Goal: Transaction & Acquisition: Purchase product/service

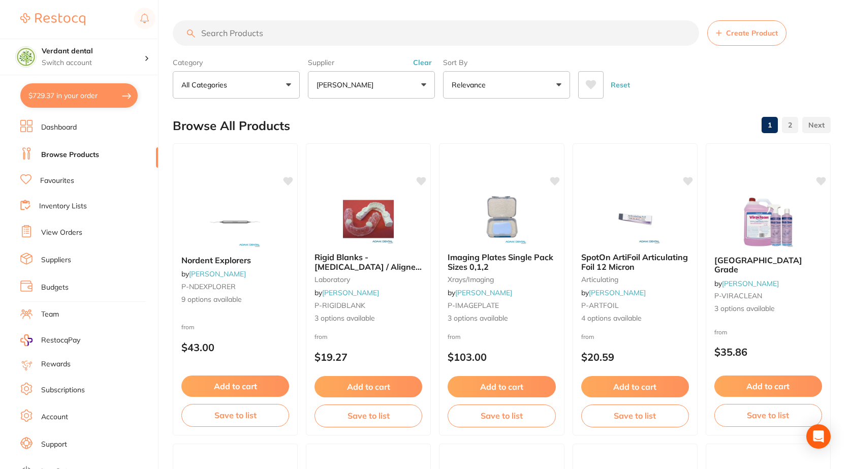
click at [242, 34] on input "search" at bounding box center [436, 32] width 527 height 25
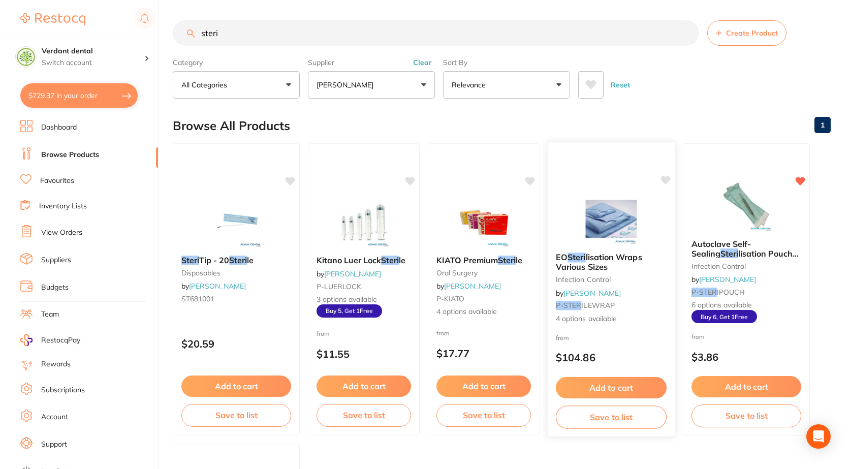
type input "steri"
click at [593, 318] on span "4 options available" at bounding box center [611, 319] width 111 height 10
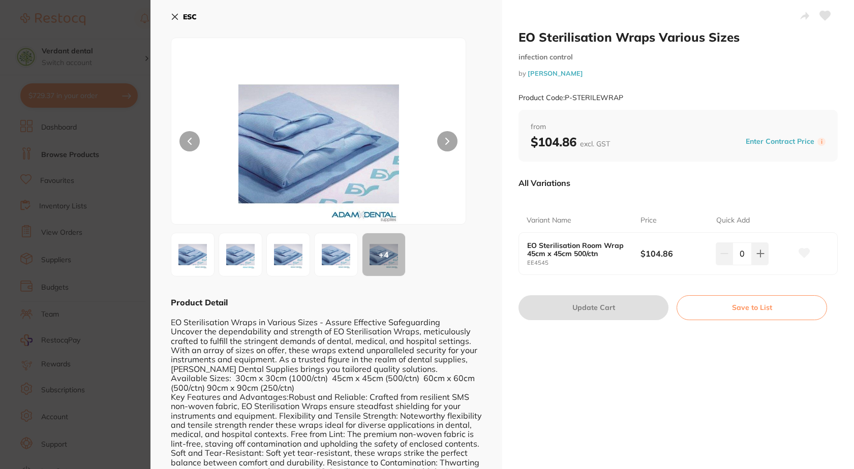
click at [184, 15] on b "ESC" at bounding box center [190, 16] width 14 height 9
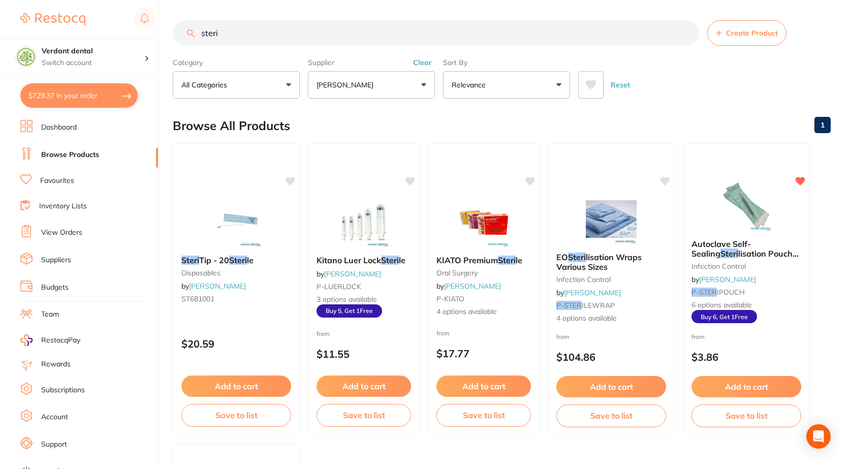
scroll to position [1, 0]
drag, startPoint x: 234, startPoint y: 33, endPoint x: 170, endPoint y: 43, distance: 65.4
click at [170, 43] on div "$729.37 Verdant dental Switch account Verdant dental $729.37 in your order Dash…" at bounding box center [425, 234] width 851 height 469
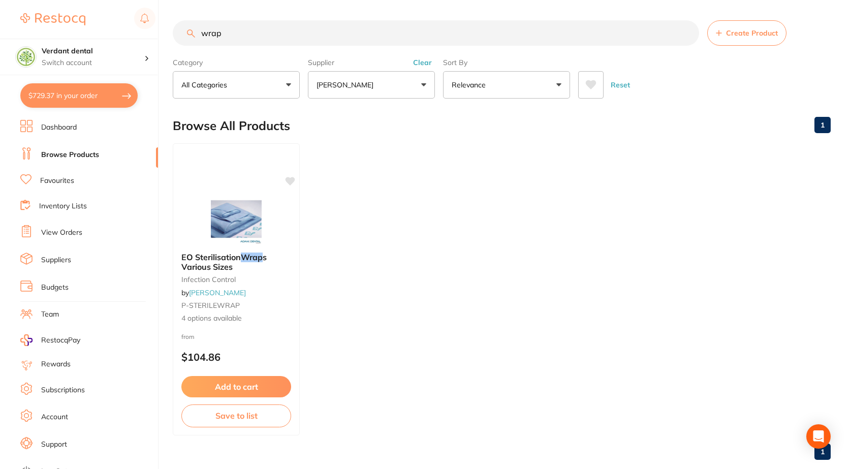
type input "wrap"
click at [425, 67] on button "Clear" at bounding box center [422, 62] width 25 height 9
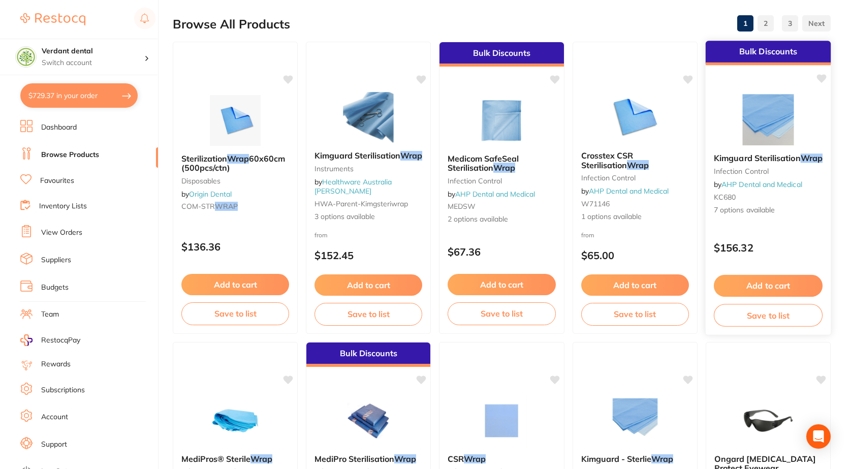
scroll to position [153, 0]
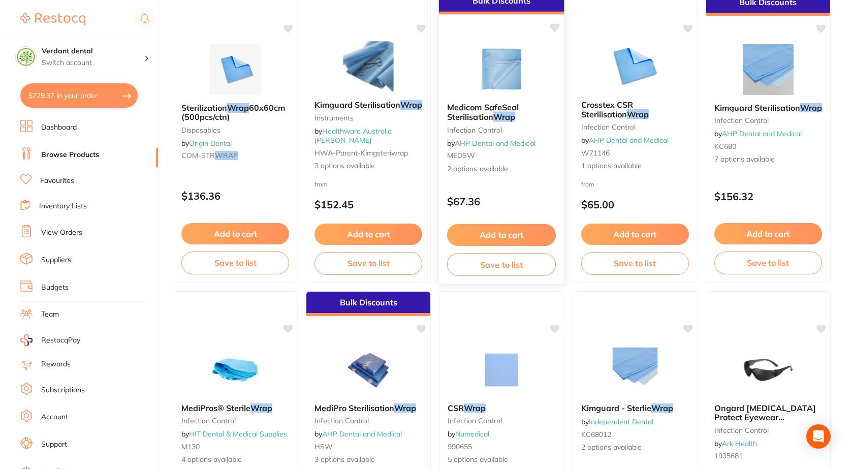
click at [502, 76] on img at bounding box center [502, 68] width 67 height 51
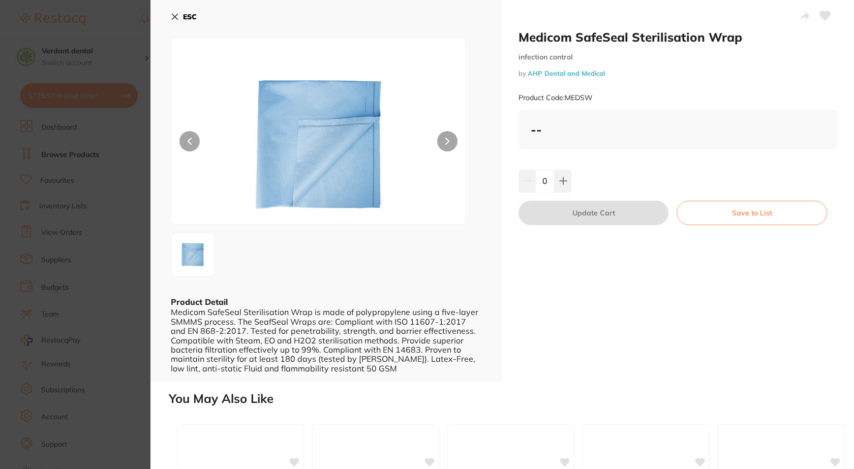
click at [170, 15] on div "ESC Product Detail Medicom SafeSeal Sterilisation Wrap is made of polypropylene…" at bounding box center [326, 191] width 352 height 382
click at [171, 16] on icon at bounding box center [175, 17] width 8 height 8
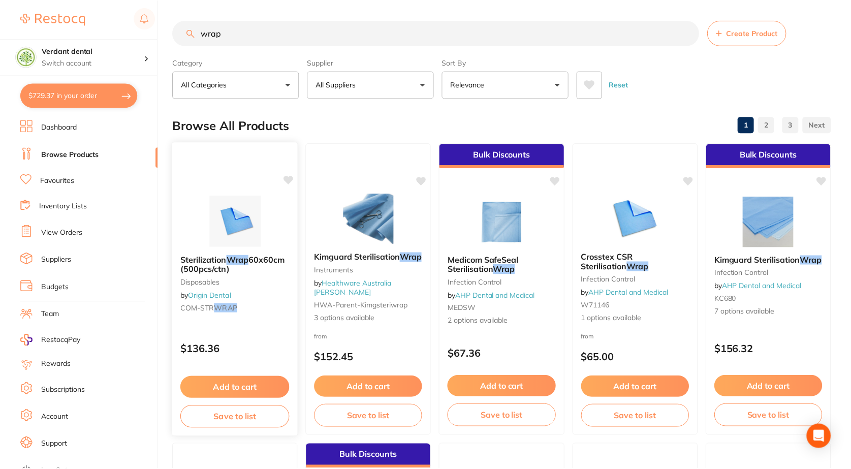
scroll to position [153, 0]
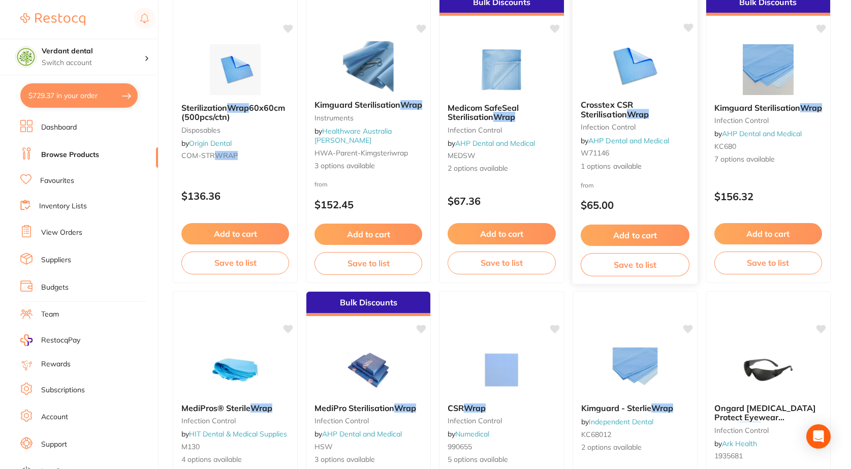
click at [671, 156] on small "W71146" at bounding box center [635, 153] width 109 height 8
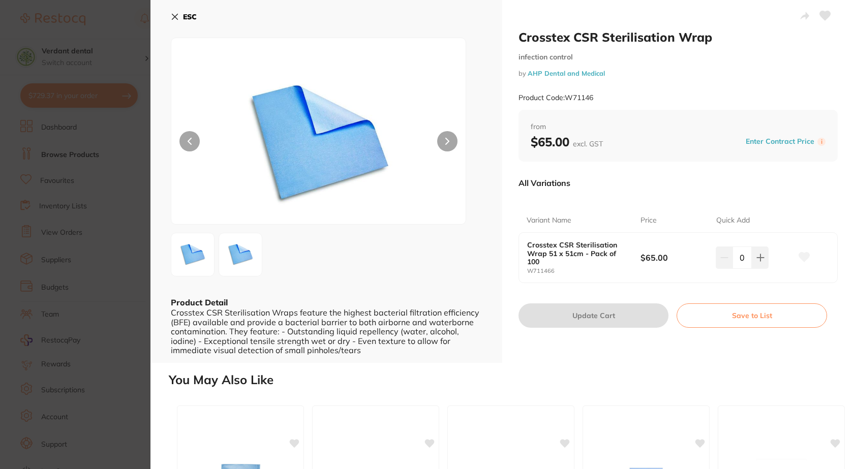
click at [181, 17] on button "ESC" at bounding box center [184, 16] width 26 height 17
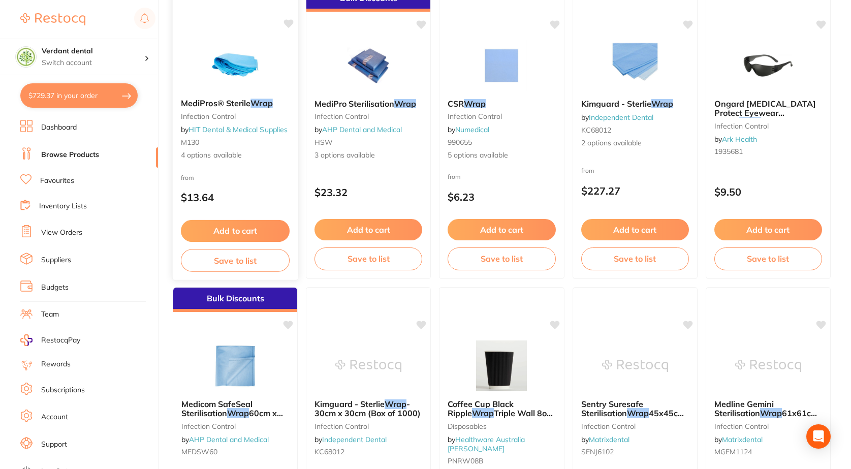
scroll to position [458, 0]
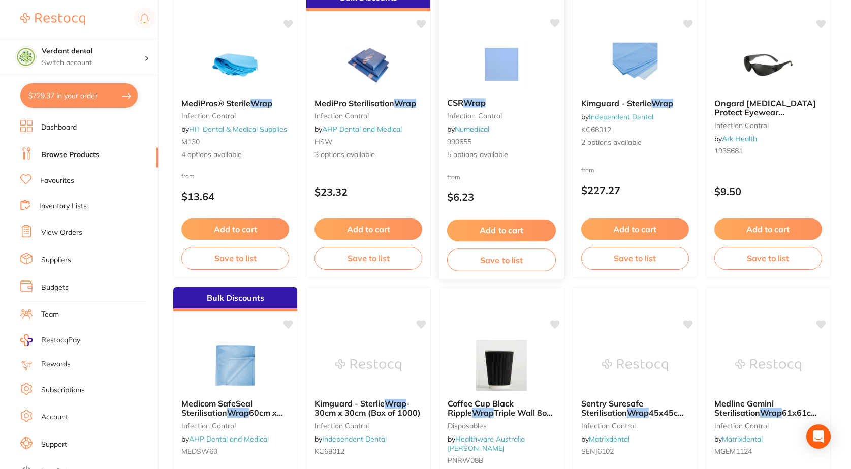
click at [490, 130] on link "Numedical" at bounding box center [472, 129] width 35 height 9
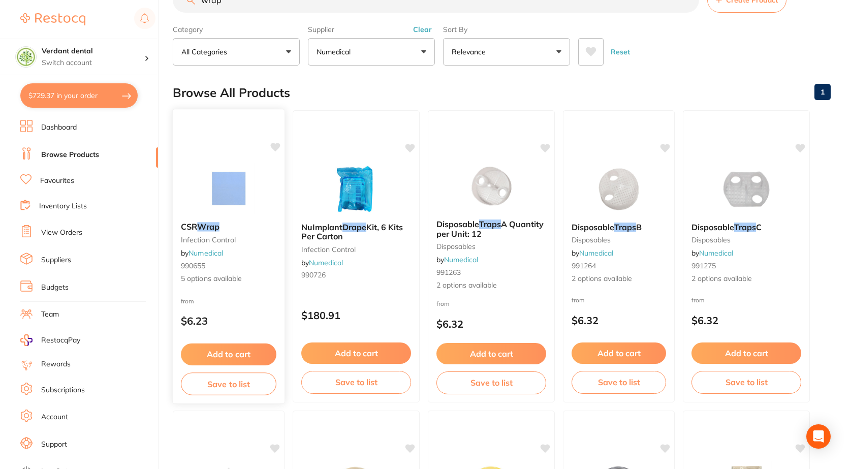
scroll to position [51, 0]
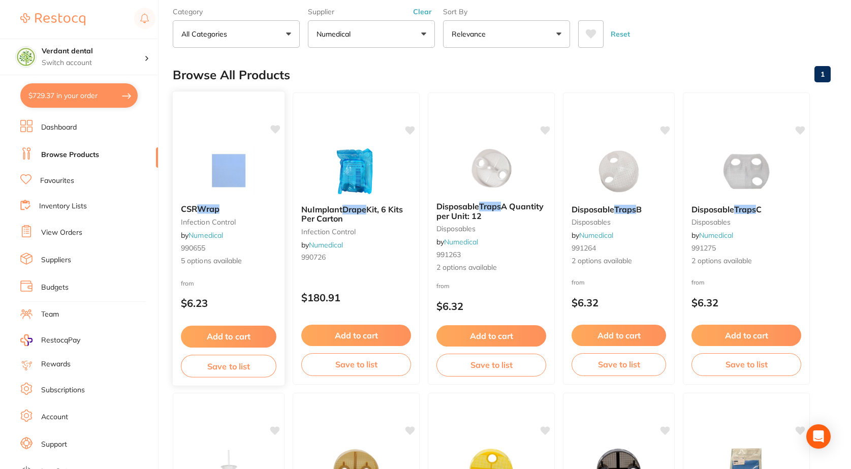
click at [201, 241] on div "CSR Wrap infection control by Numedical 990655 5 options available" at bounding box center [229, 235] width 112 height 78
click at [199, 273] on div "CSR Wrap infection control by Numedical 990655 5 options available" at bounding box center [229, 235] width 112 height 78
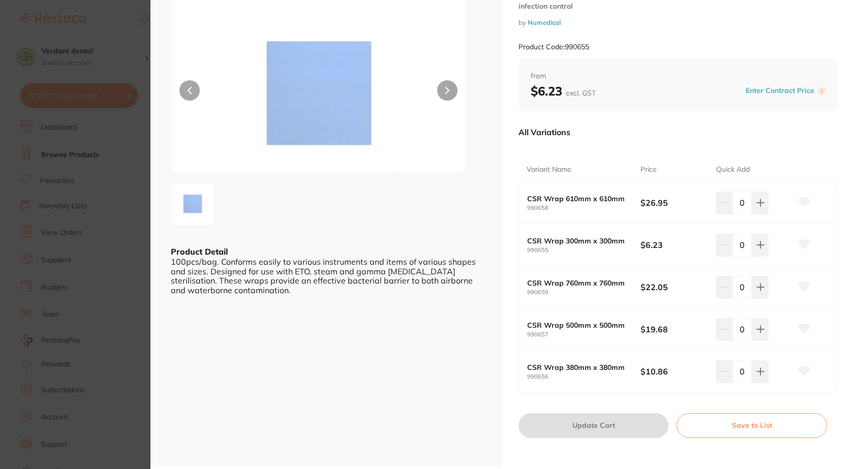
scroll to position [102, 0]
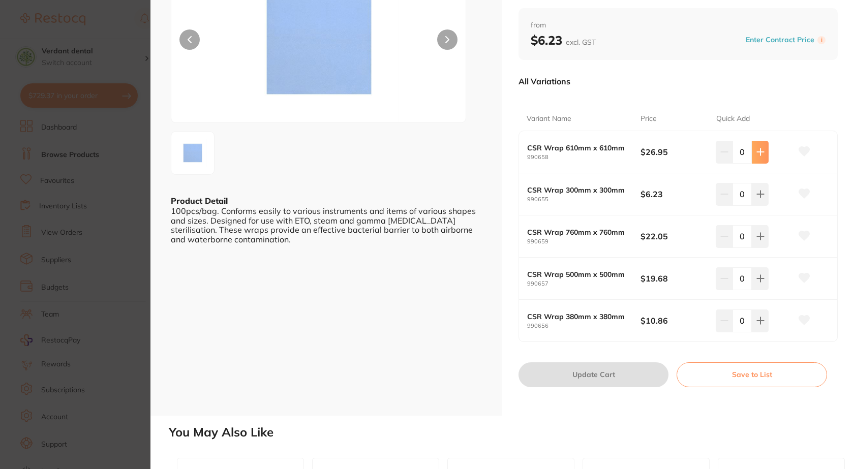
click at [763, 148] on button at bounding box center [760, 152] width 17 height 22
type input "1"
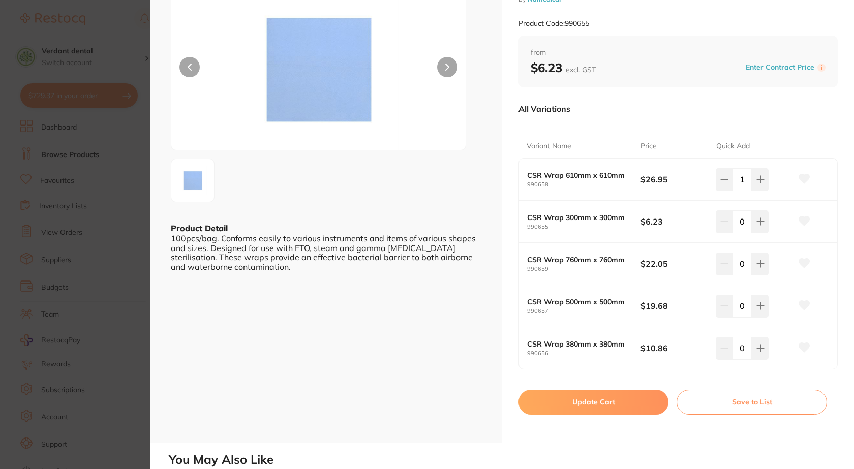
scroll to position [153, 0]
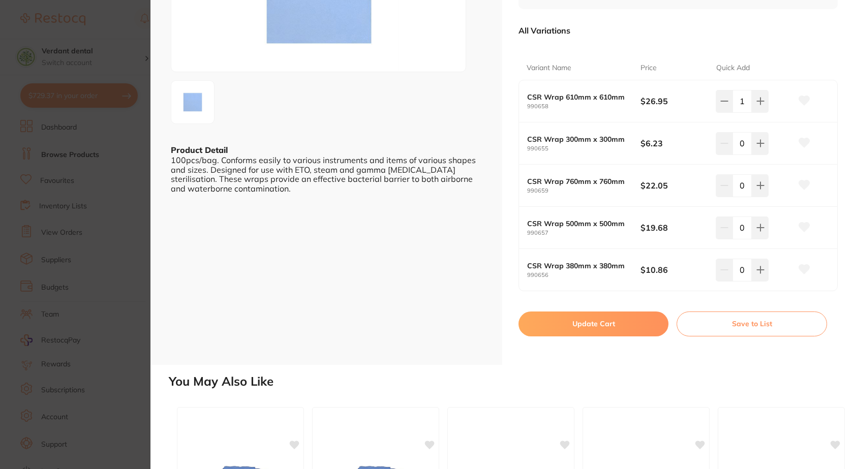
click at [542, 329] on button "Update Cart" at bounding box center [594, 324] width 150 height 24
checkbox input "false"
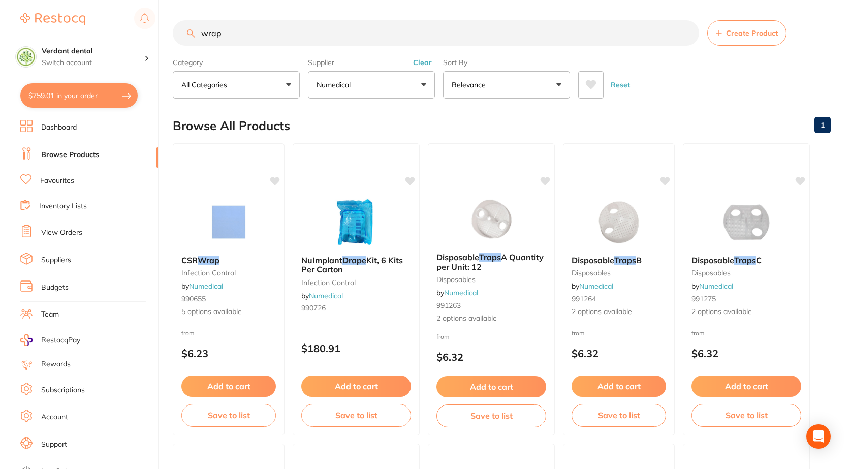
click at [430, 63] on button "Clear" at bounding box center [422, 62] width 25 height 9
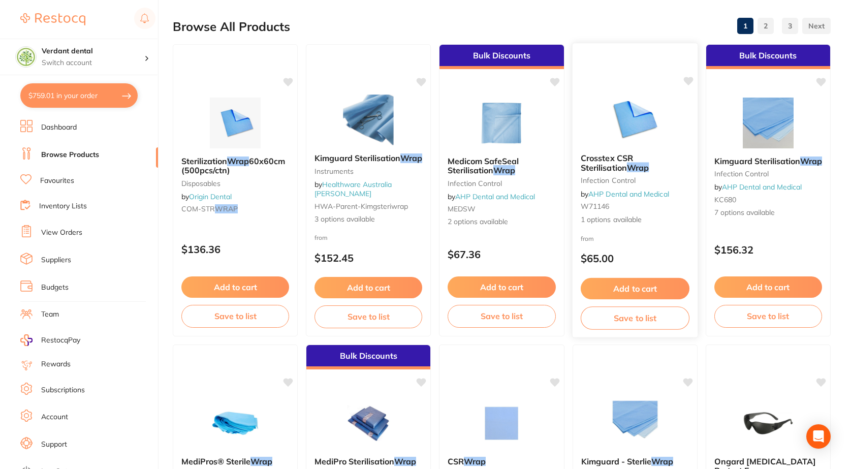
scroll to position [102, 0]
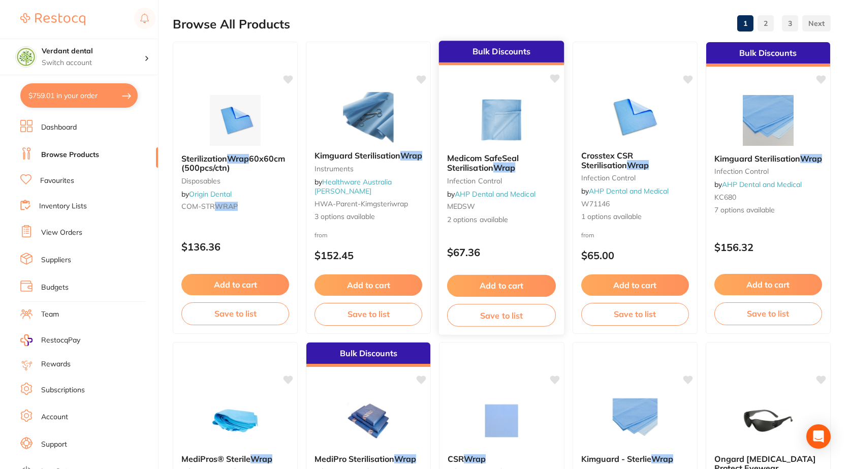
click at [501, 193] on link "AHP Dental and Medical" at bounding box center [495, 194] width 81 height 9
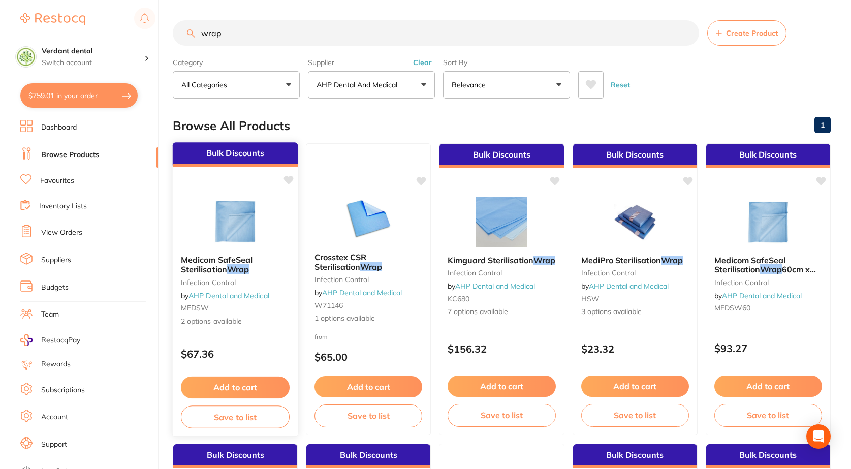
click at [211, 329] on div "Medicom SafeSeal Sterilisation Wrap infection control by AHP Dental and Medical…" at bounding box center [236, 291] width 126 height 88
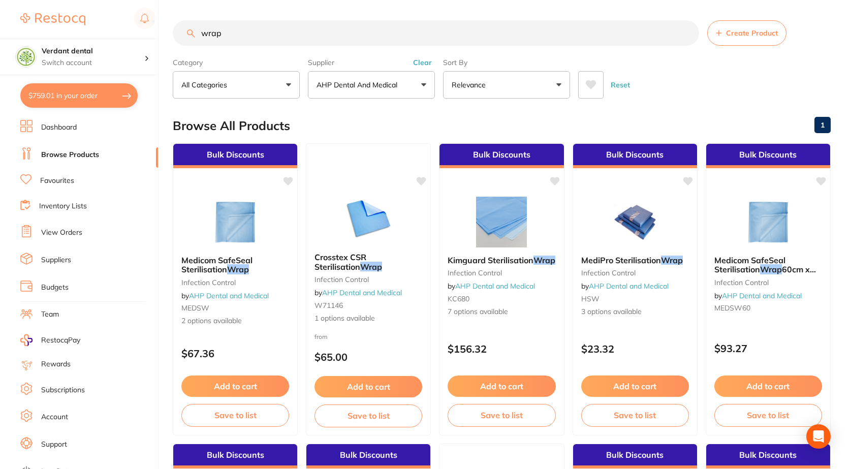
click at [211, 329] on div "Medicom SafeSeal Sterilisation Wrap infection control by AHP Dental and Medical…" at bounding box center [235, 291] width 124 height 87
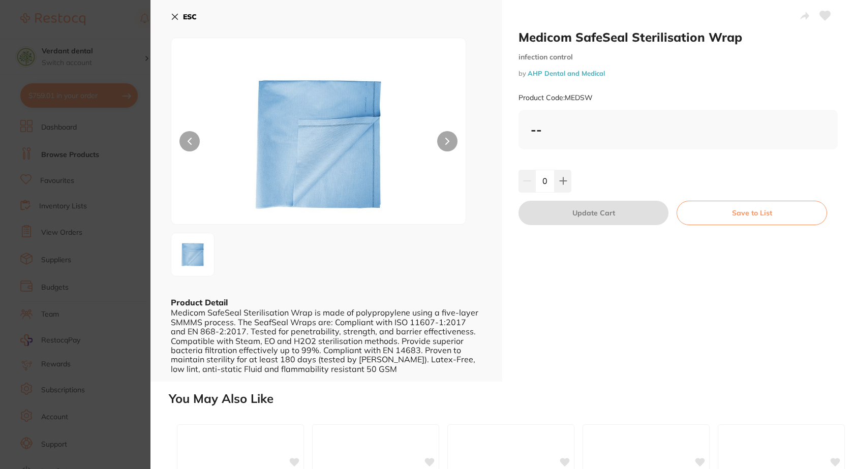
click at [170, 15] on div "ESC Product Detail Medicom SafeSeal Sterilisation Wrap is made of polypropylene…" at bounding box center [326, 191] width 352 height 382
click at [179, 14] on button "ESC" at bounding box center [184, 16] width 26 height 17
